Goal: Task Accomplishment & Management: Complete application form

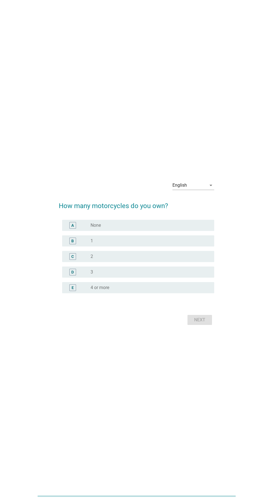
click at [191, 190] on div "English arrow_drop_down" at bounding box center [193, 185] width 42 height 9
click at [193, 231] on div "English ภาษาไทย" at bounding box center [193, 217] width 42 height 31
click at [192, 228] on div "ภาษาไทย" at bounding box center [193, 224] width 33 height 7
click at [92, 291] on label "4 หรือมากกว่า" at bounding box center [105, 288] width 28 height 6
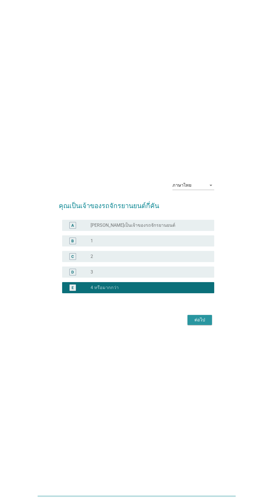
click at [198, 325] on button "ต่อไป" at bounding box center [199, 320] width 25 height 10
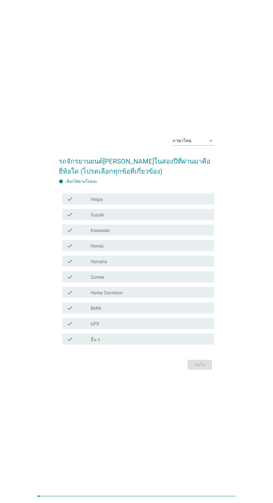
click at [97, 202] on label "Vespa" at bounding box center [97, 200] width 12 height 6
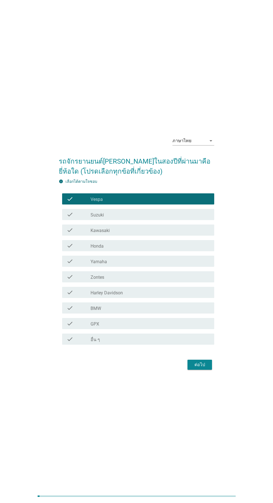
click at [74, 234] on div "check" at bounding box center [79, 230] width 24 height 7
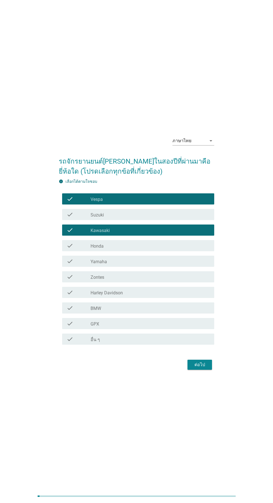
click at [91, 234] on label "Kawasaki" at bounding box center [100, 231] width 19 height 6
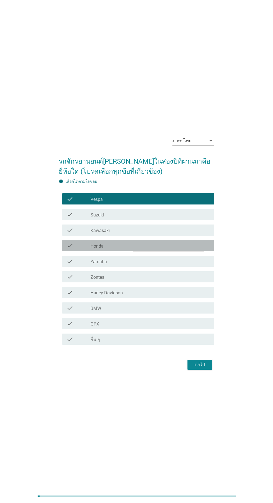
click at [81, 249] on div "check" at bounding box center [79, 246] width 24 height 7
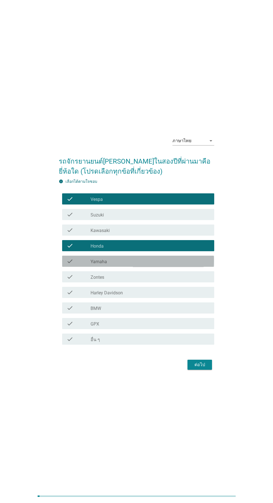
click at [81, 265] on div "check" at bounding box center [79, 261] width 24 height 7
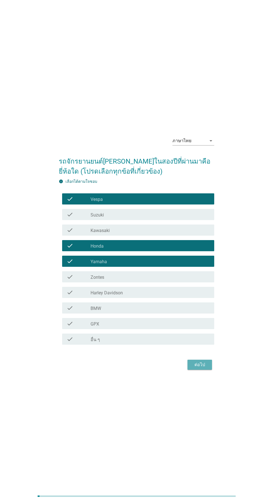
click at [189, 370] on button "ต่อไป" at bounding box center [199, 365] width 25 height 10
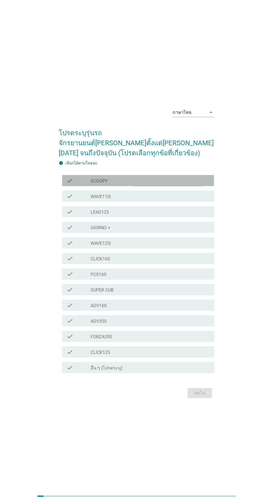
click at [92, 184] on label "SCOOPY" at bounding box center [99, 181] width 17 height 6
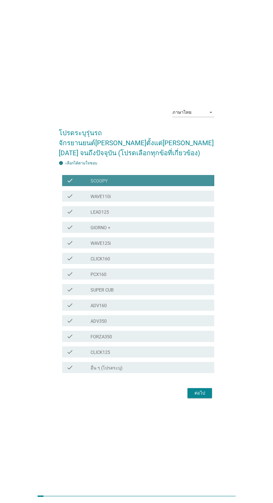
click at [76, 184] on div "check" at bounding box center [79, 180] width 24 height 7
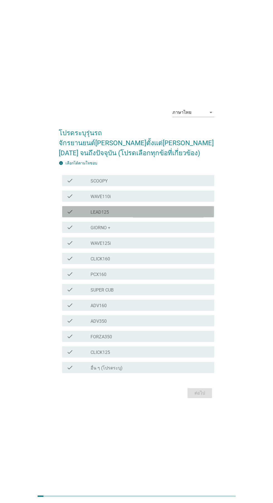
click at [77, 215] on div "check" at bounding box center [79, 212] width 24 height 7
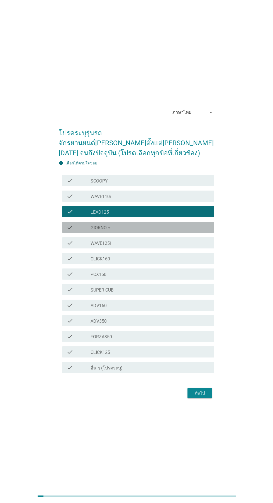
click at [78, 231] on div "check" at bounding box center [79, 227] width 24 height 7
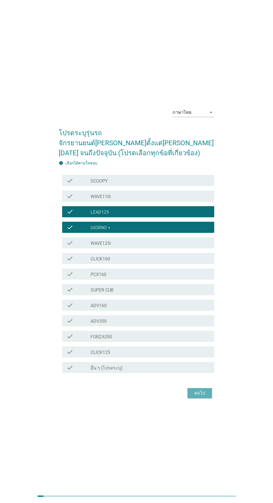
click at [201, 398] on button "ต่อไป" at bounding box center [199, 393] width 25 height 10
